Goal: Find specific page/section: Find specific page/section

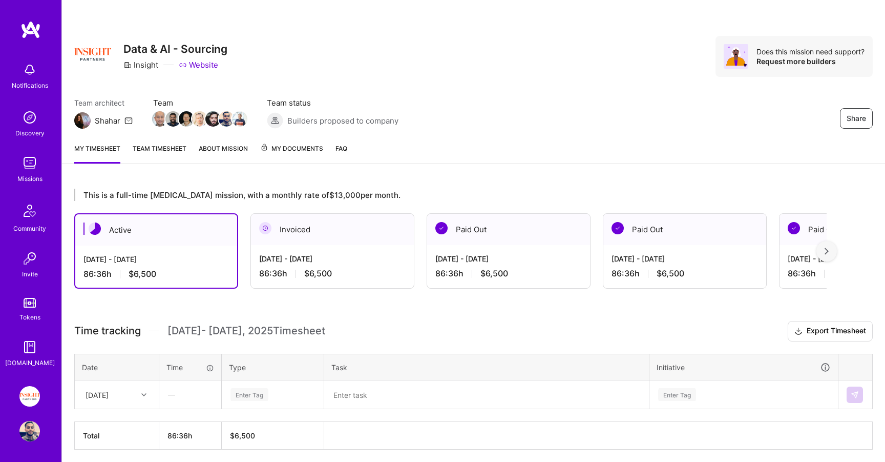
click at [276, 144] on span "My Documents" at bounding box center [291, 148] width 63 height 11
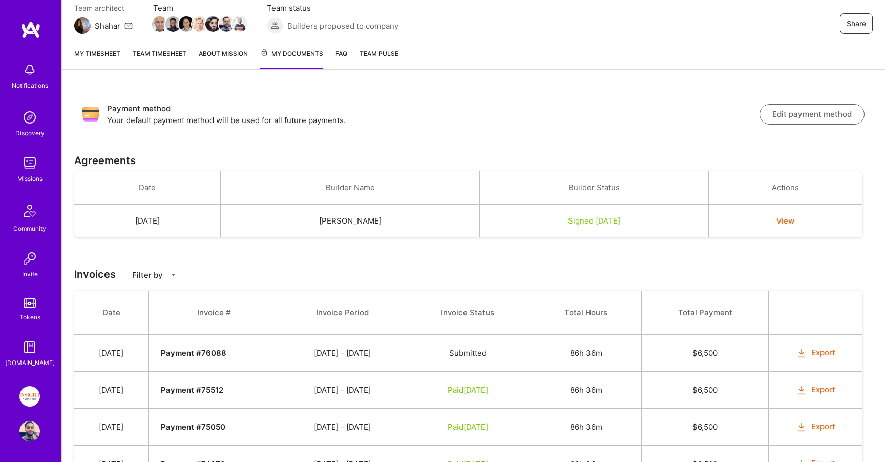
scroll to position [95, 0]
click at [32, 308] on link "Tokens" at bounding box center [30, 308] width 64 height 29
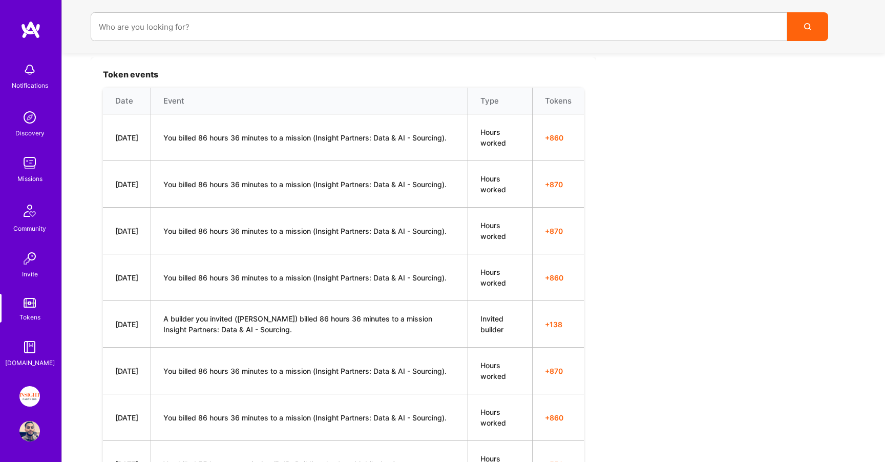
scroll to position [327, 0]
